Goal: Information Seeking & Learning: Learn about a topic

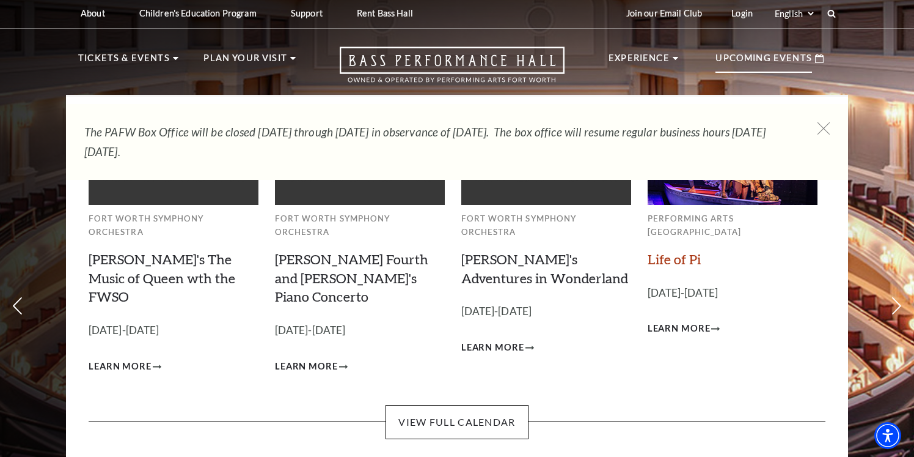
scroll to position [1, 0]
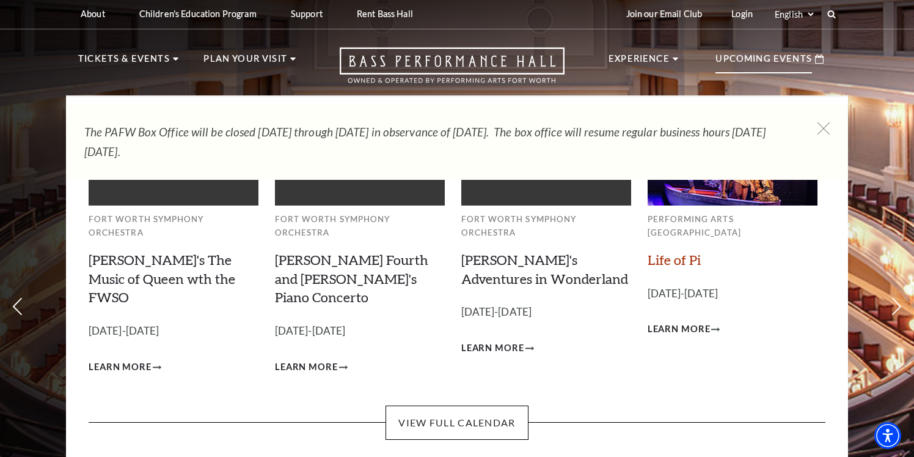
click at [664, 251] on link "Life of Pi" at bounding box center [674, 259] width 53 height 17
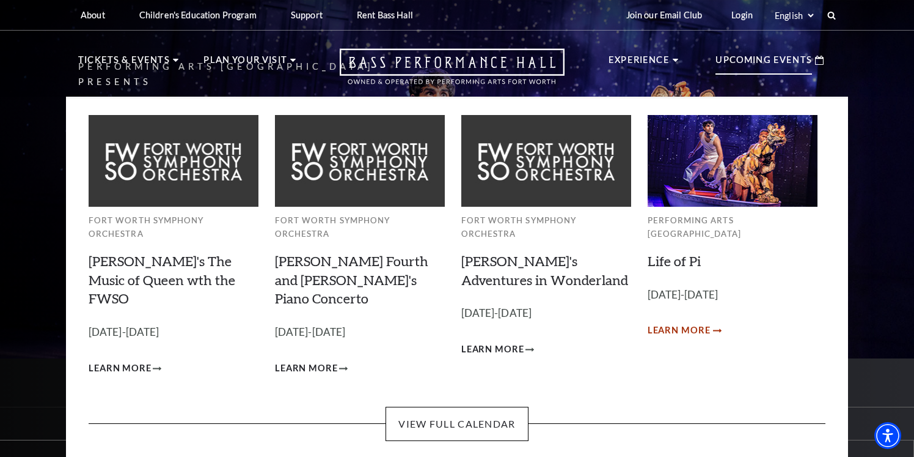
click at [659, 323] on span "Learn More" at bounding box center [679, 330] width 63 height 15
click at [472, 254] on link "[PERSON_NAME]'s Adventures in Wonderland" at bounding box center [545, 269] width 167 height 35
click at [483, 342] on span "Learn More" at bounding box center [493, 349] width 63 height 15
click at [410, 252] on link "[PERSON_NAME] Fourth and [PERSON_NAME]'s Piano Concerto" at bounding box center [351, 279] width 153 height 54
click at [307, 361] on span "Learn More" at bounding box center [306, 368] width 63 height 15
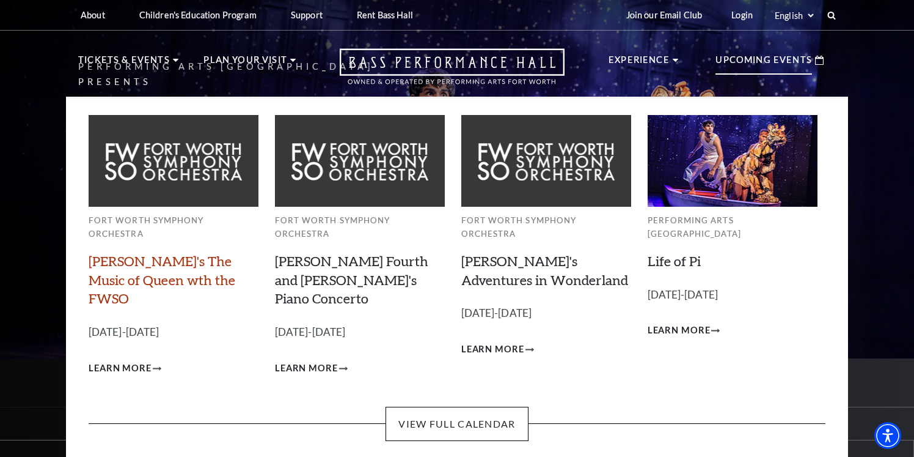
click at [205, 252] on link "[PERSON_NAME]'s The Music of Queen wth the FWSO" at bounding box center [162, 279] width 147 height 54
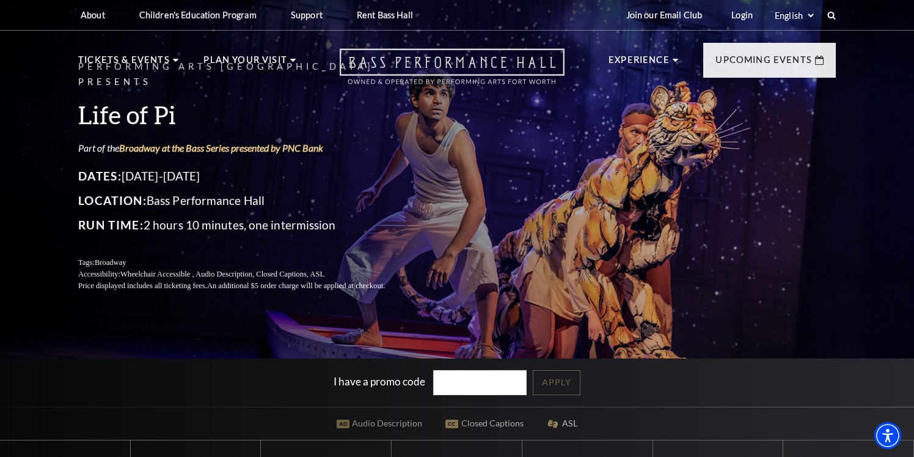
click at [540, 53] on icon "Open this option" at bounding box center [452, 66] width 225 height 36
